Goal: Transaction & Acquisition: Purchase product/service

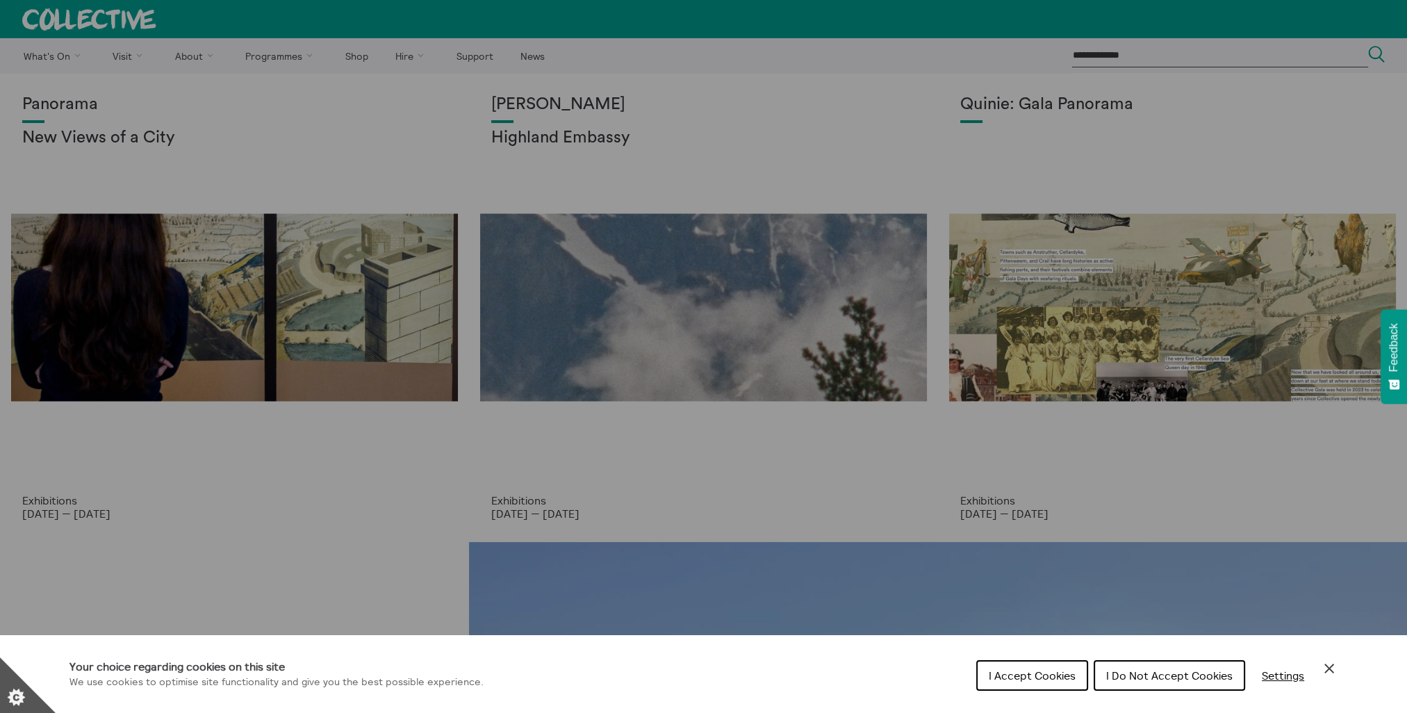
click at [1326, 660] on icon "Close Cookie Control" at bounding box center [1329, 668] width 17 height 17
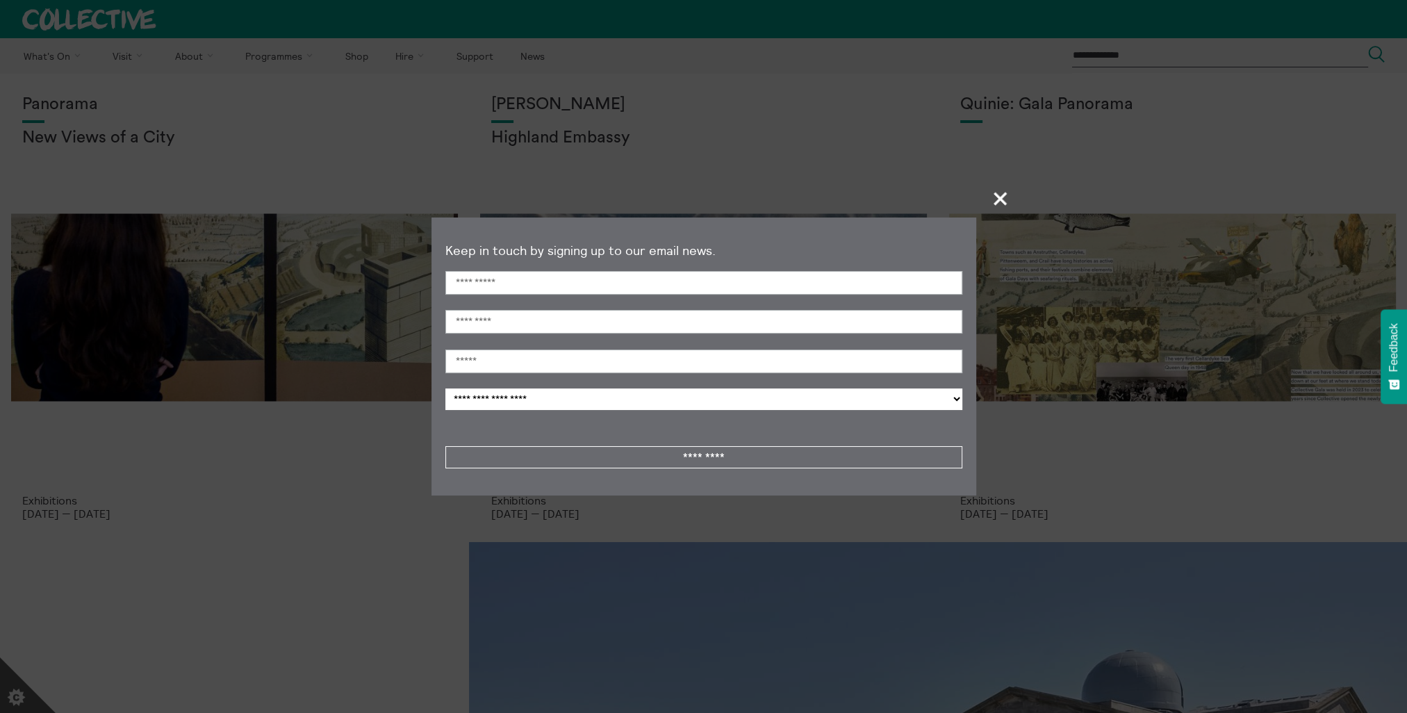
click at [177, 338] on section "**********" at bounding box center [703, 356] width 1407 height 713
click at [1006, 199] on span "+" at bounding box center [1001, 198] width 41 height 41
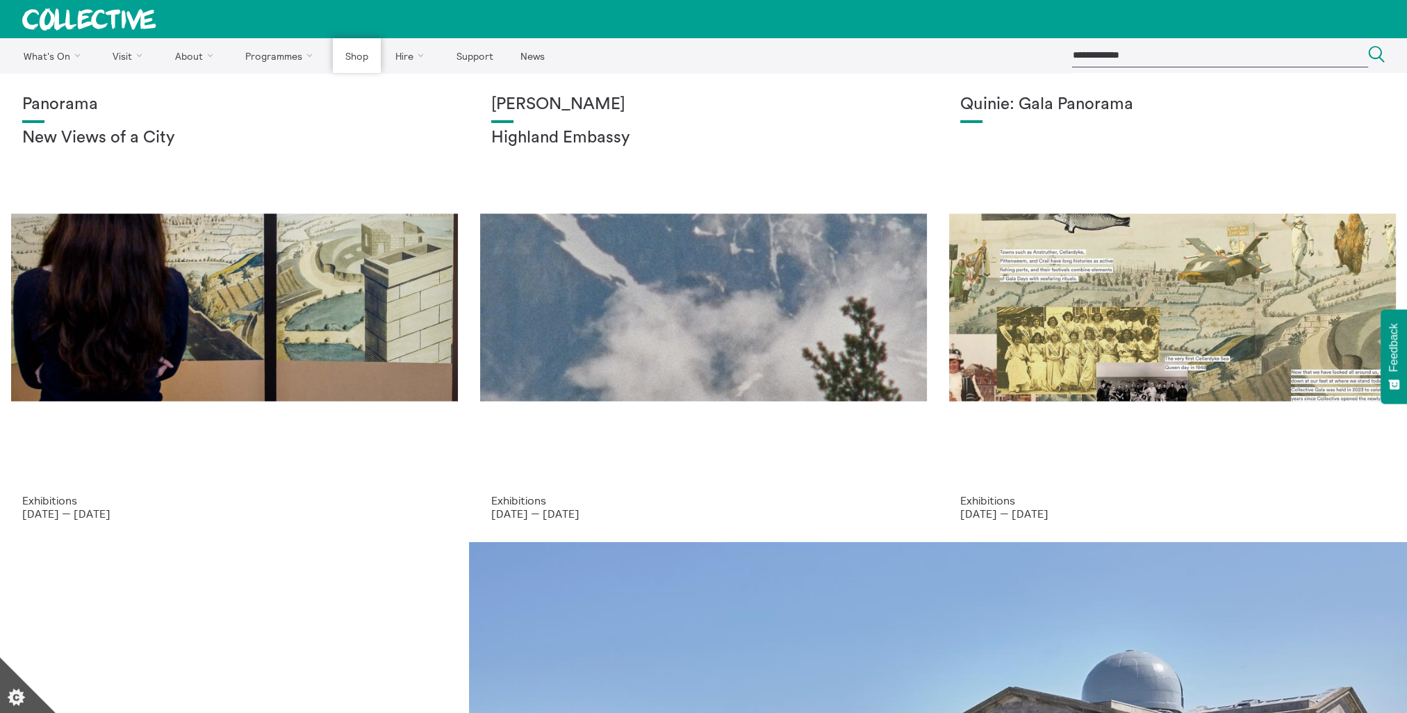
click at [357, 58] on link "Shop" at bounding box center [356, 55] width 47 height 35
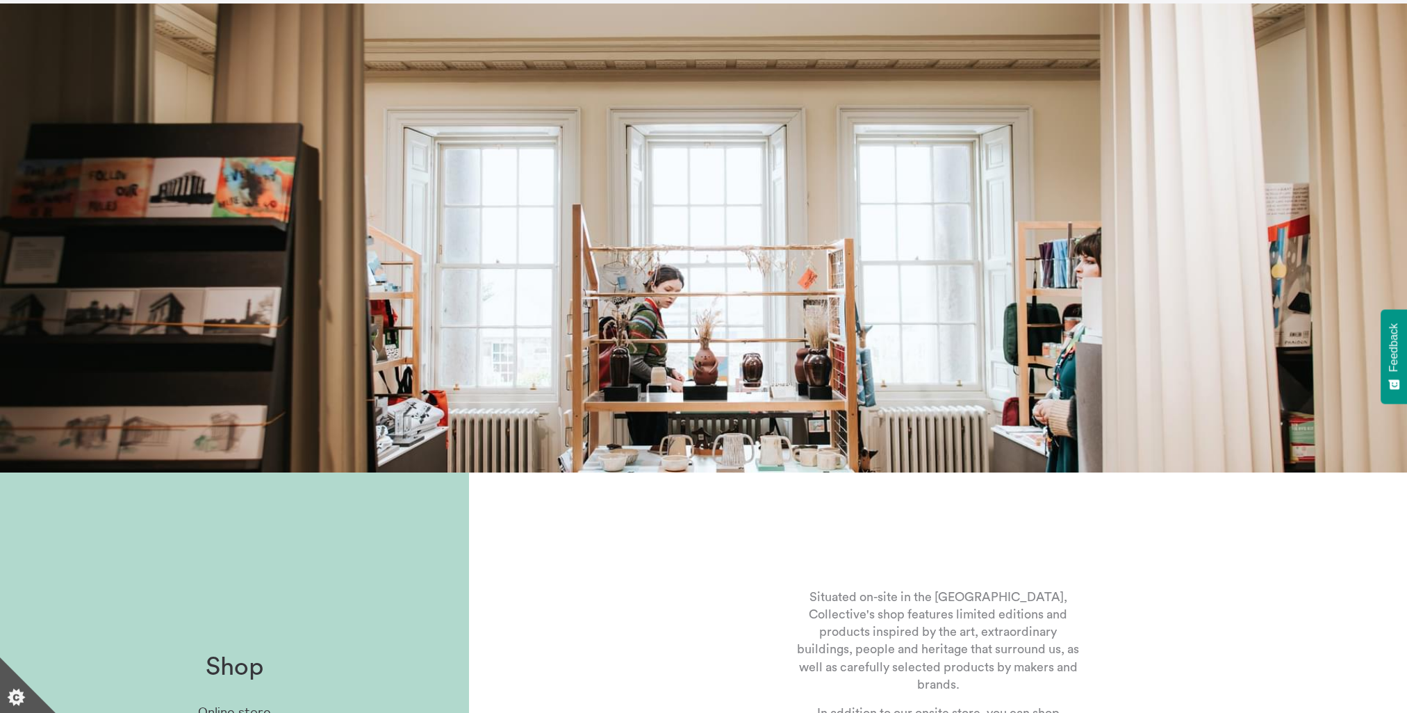
scroll to position [209, 0]
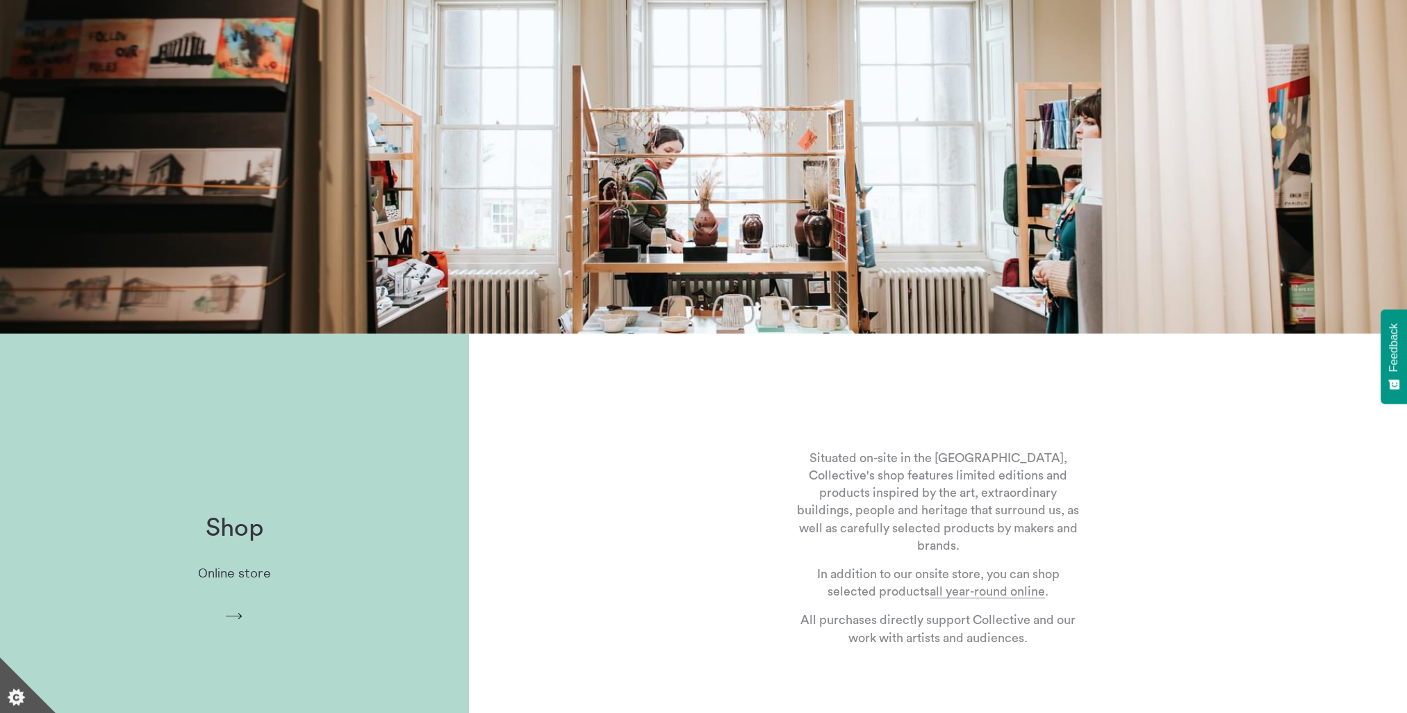
click at [234, 566] on p "Online store" at bounding box center [234, 573] width 73 height 15
